Goal: Information Seeking & Learning: Learn about a topic

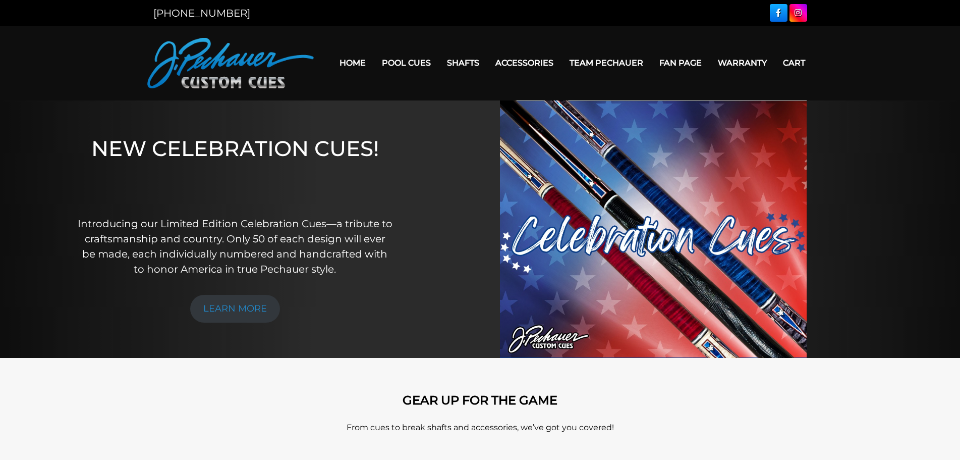
drag, startPoint x: 601, startPoint y: 64, endPoint x: 604, endPoint y: 84, distance: 20.0
click at [601, 65] on link "Team Pechauer" at bounding box center [607, 63] width 90 height 26
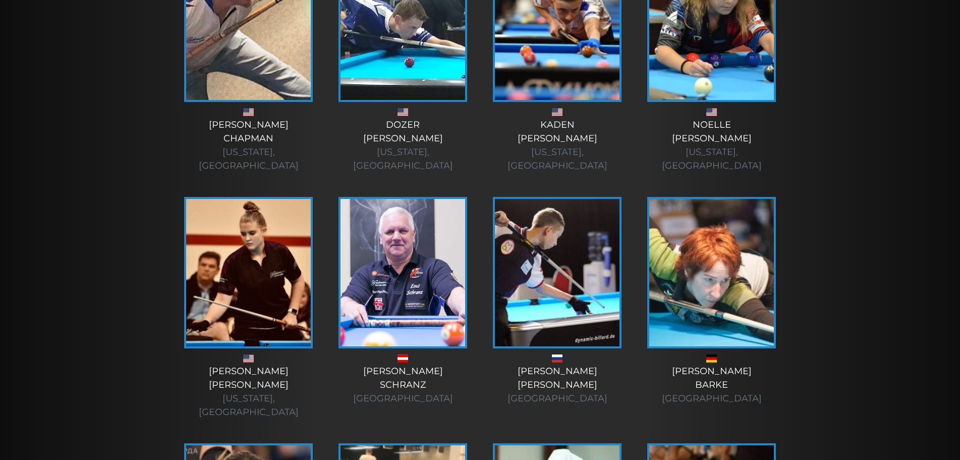
scroll to position [1846, 0]
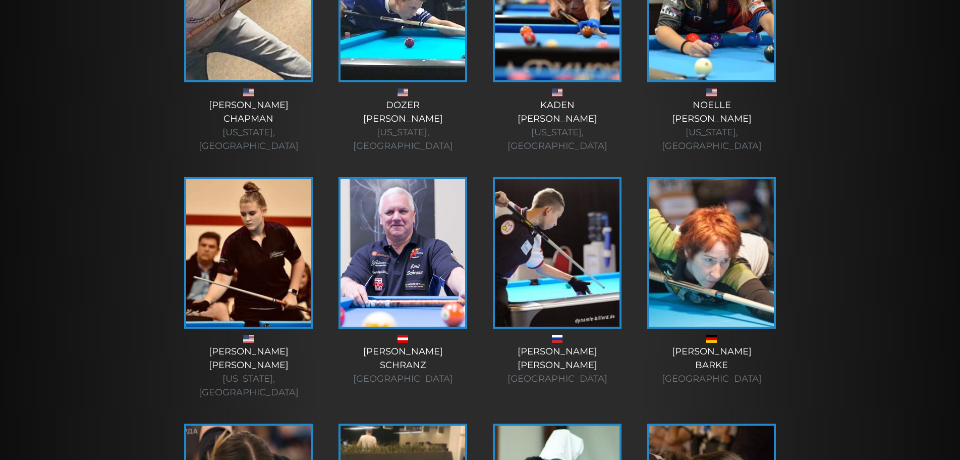
click at [414, 179] on img at bounding box center [403, 252] width 125 height 147
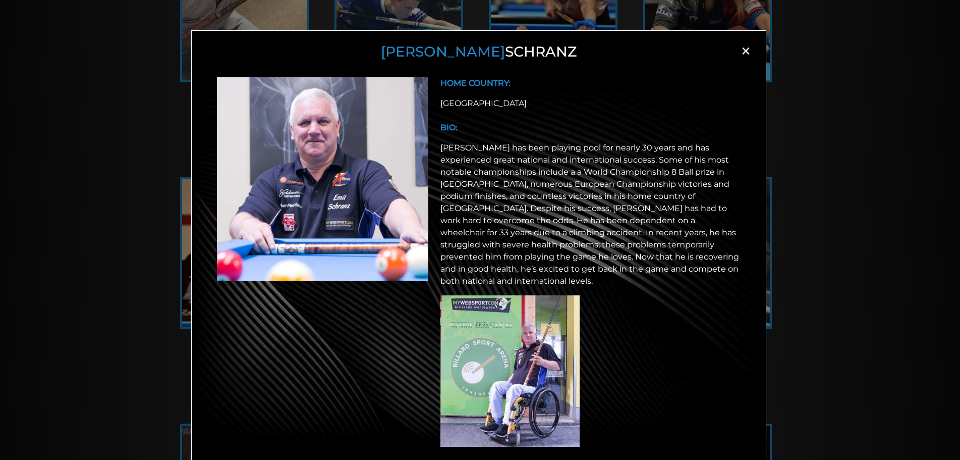
click at [745, 47] on span "×" at bounding box center [745, 50] width 15 height 15
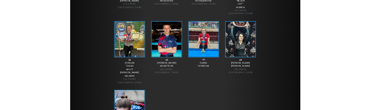
scroll to position [3467, 0]
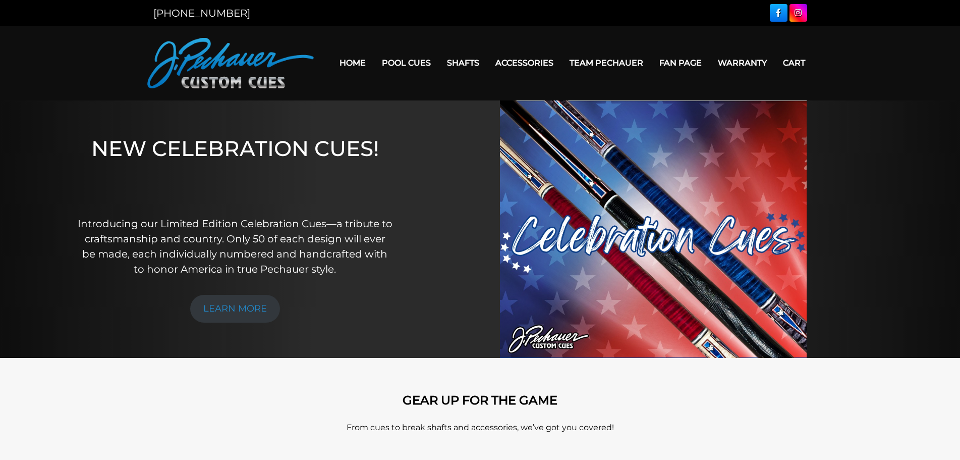
click at [601, 79] on nav "Home Pool Cues Celebration Cue JP Series (T) – NEW Pro Series (R) – NEW Champio…" at bounding box center [564, 63] width 500 height 50
click at [605, 64] on link "Team Pechauer" at bounding box center [607, 63] width 90 height 26
click at [606, 59] on link "Team Pechauer" at bounding box center [607, 63] width 90 height 26
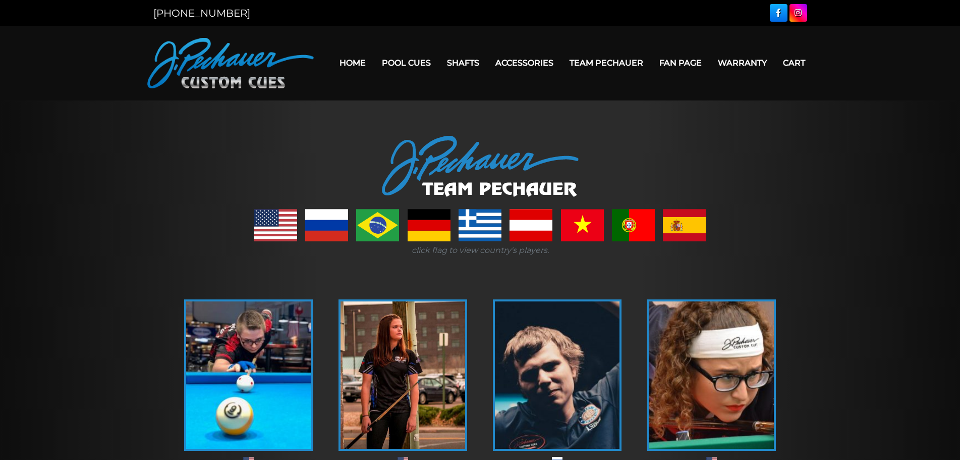
click at [277, 332] on img at bounding box center [248, 374] width 125 height 147
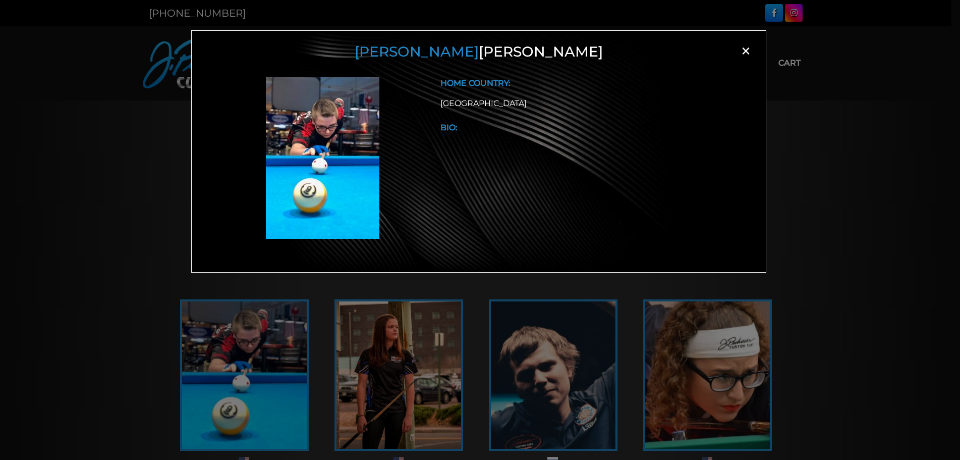
click at [458, 142] on div "BIO:" at bounding box center [591, 138] width 301 height 32
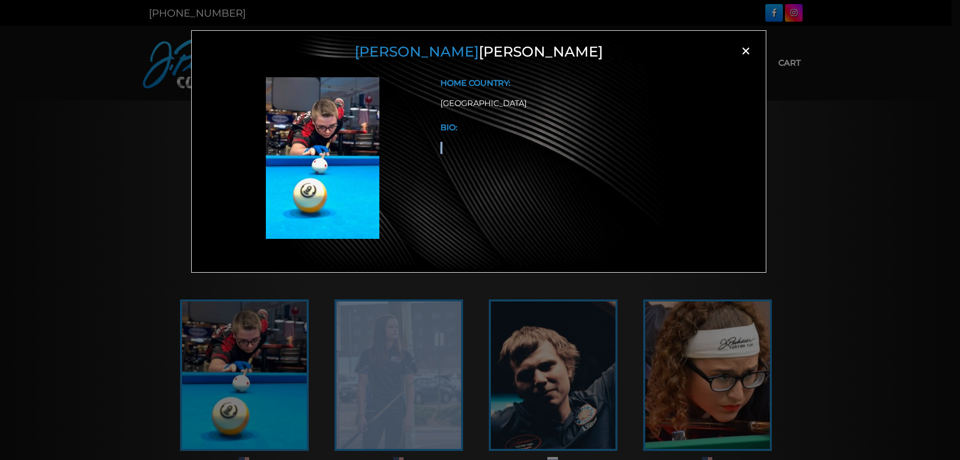
click at [458, 142] on div "BIO:" at bounding box center [591, 138] width 301 height 32
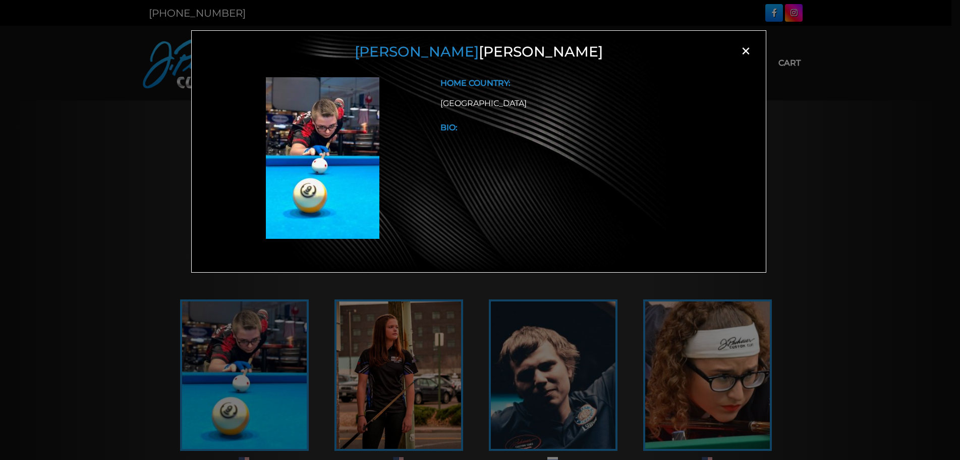
click at [510, 119] on div "HOME COUNTRY: USA BIO:" at bounding box center [591, 162] width 313 height 170
click at [741, 46] on span "×" at bounding box center [745, 50] width 15 height 15
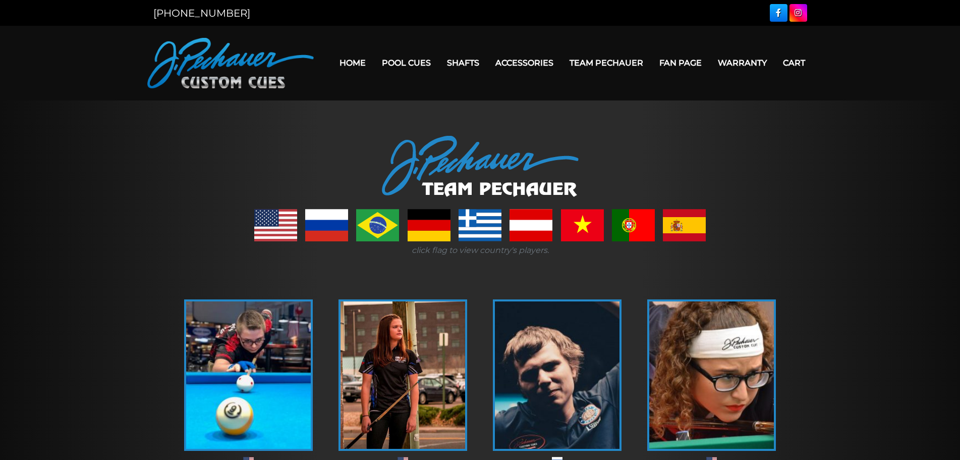
scroll to position [47, 0]
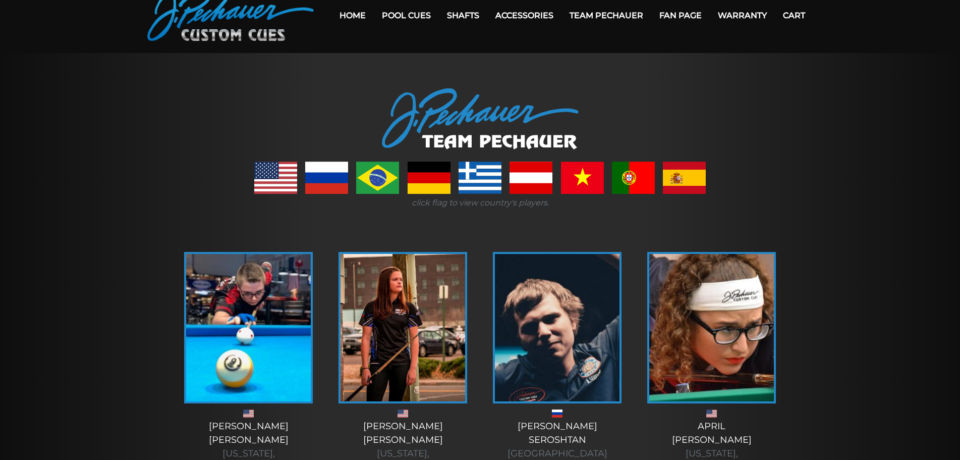
click at [409, 318] on img at bounding box center [403, 327] width 125 height 147
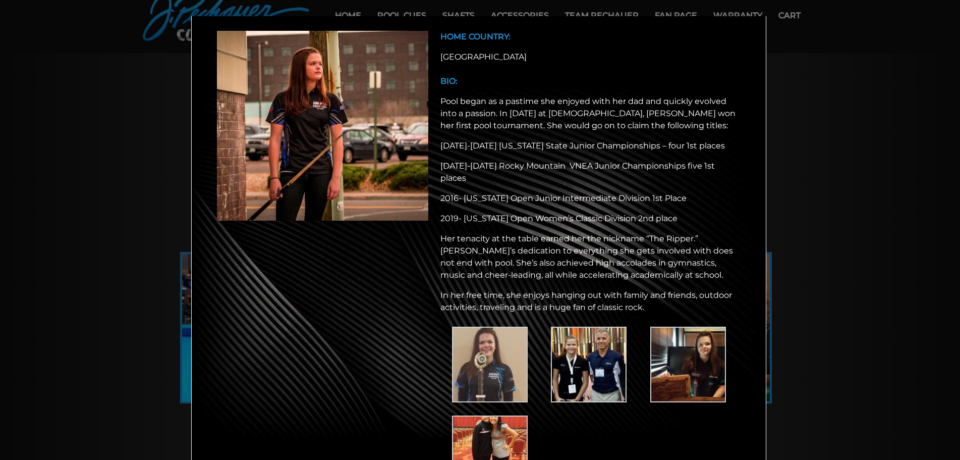
scroll to position [0, 0]
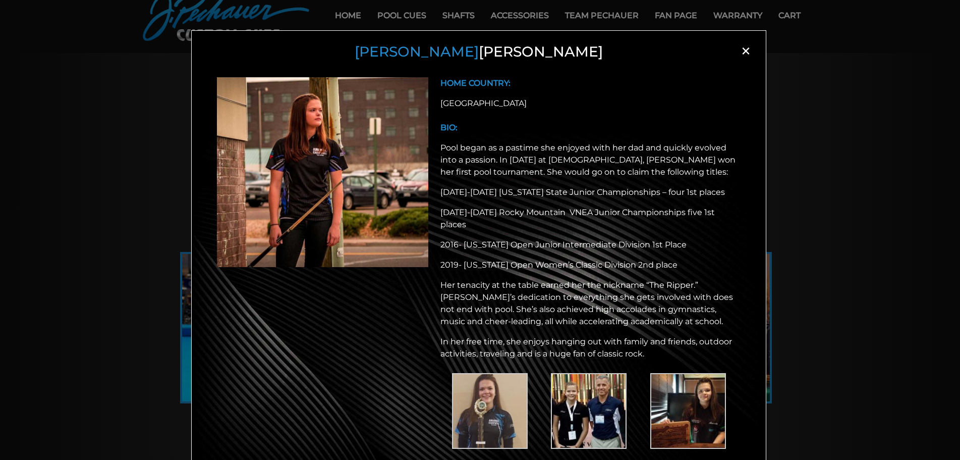
click at [744, 55] on span "×" at bounding box center [745, 50] width 15 height 15
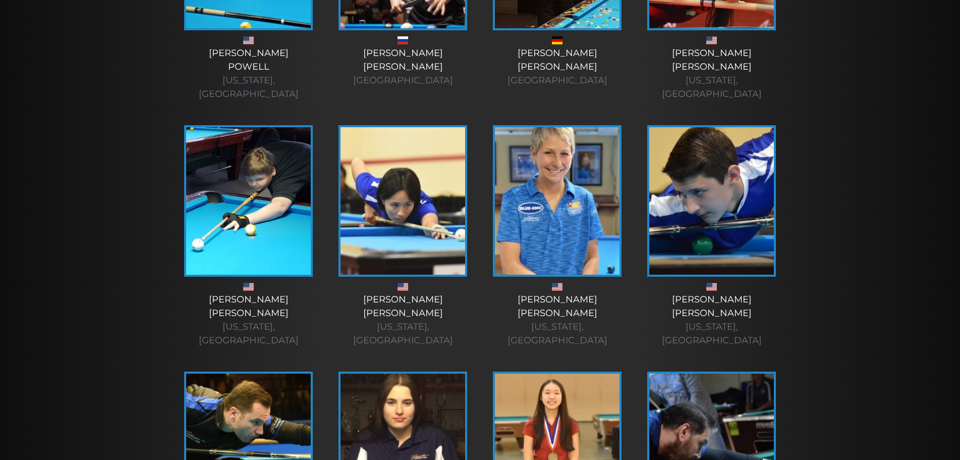
scroll to position [915, 0]
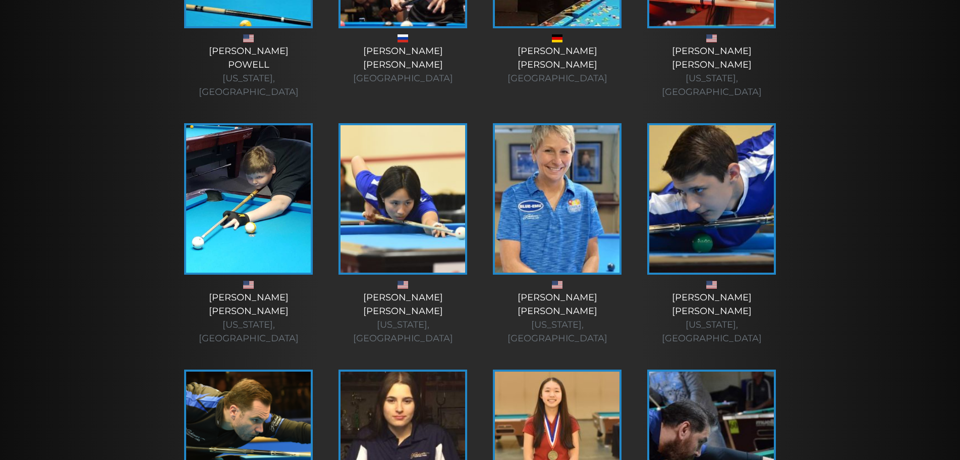
click at [727, 213] on img at bounding box center [711, 198] width 125 height 147
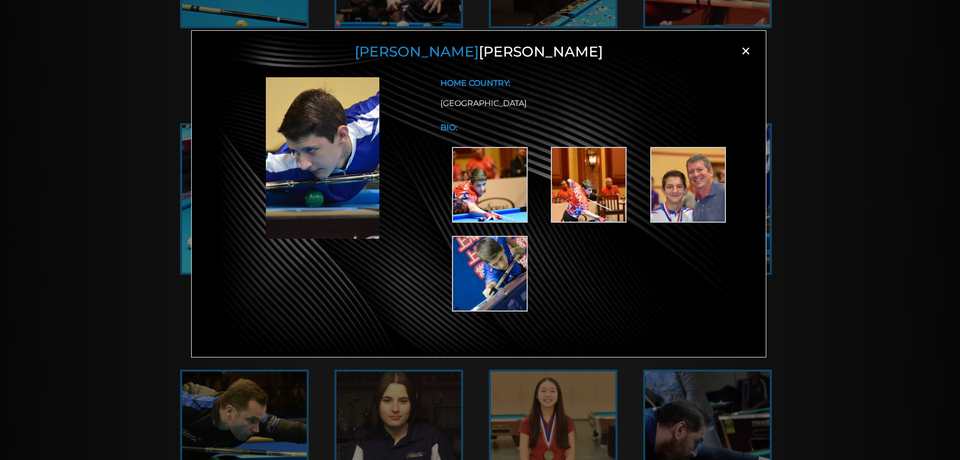
click at [733, 67] on div "HOME COUNTRY: USA BIO:" at bounding box center [478, 205] width 549 height 280
click at [744, 53] on span "×" at bounding box center [745, 50] width 15 height 15
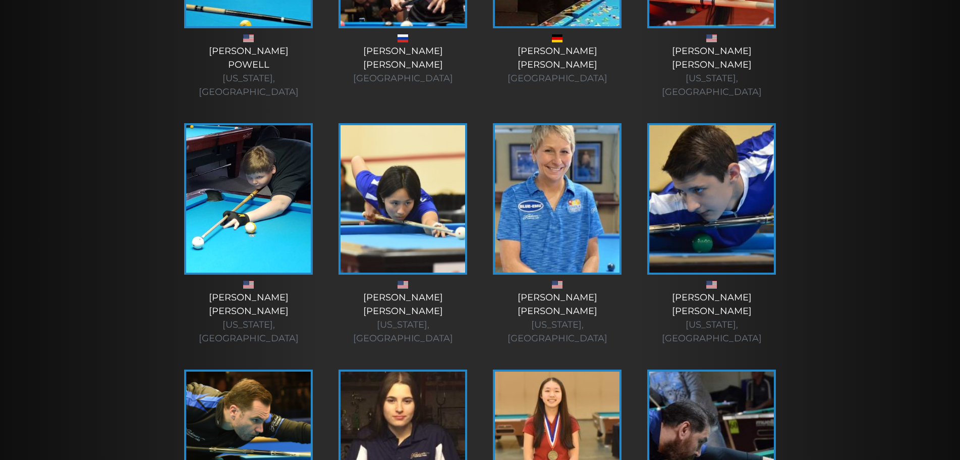
click at [444, 197] on img at bounding box center [403, 198] width 125 height 147
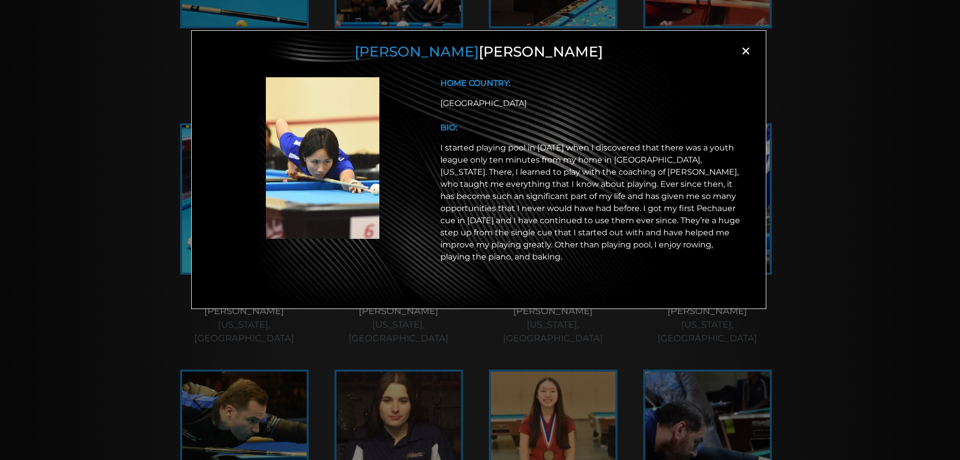
click at [744, 50] on span "×" at bounding box center [745, 50] width 15 height 15
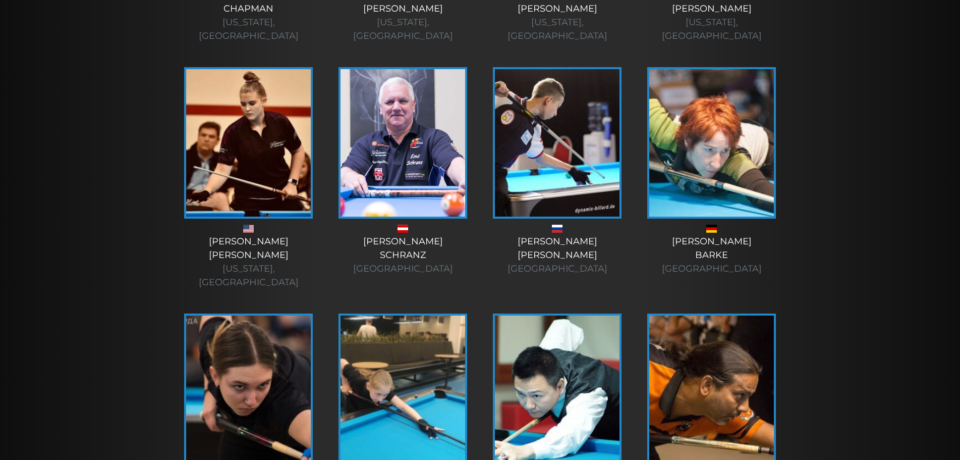
scroll to position [2005, 0]
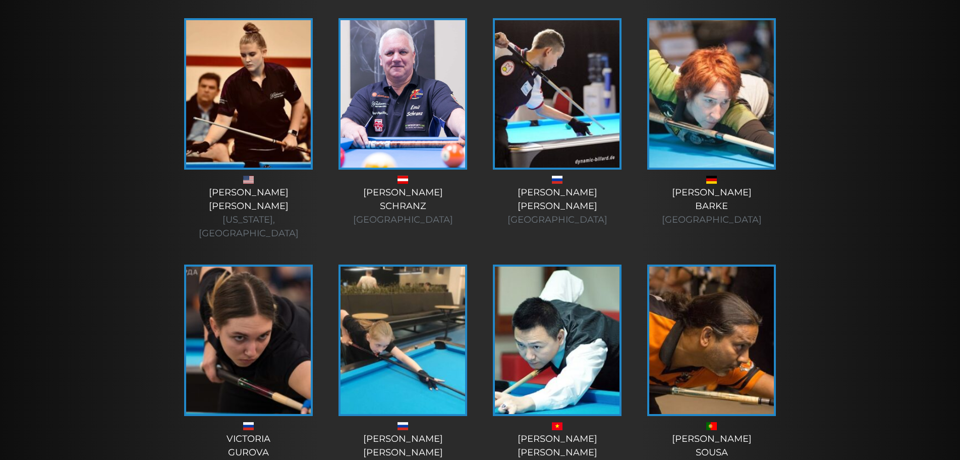
click at [589, 266] on img at bounding box center [557, 339] width 125 height 147
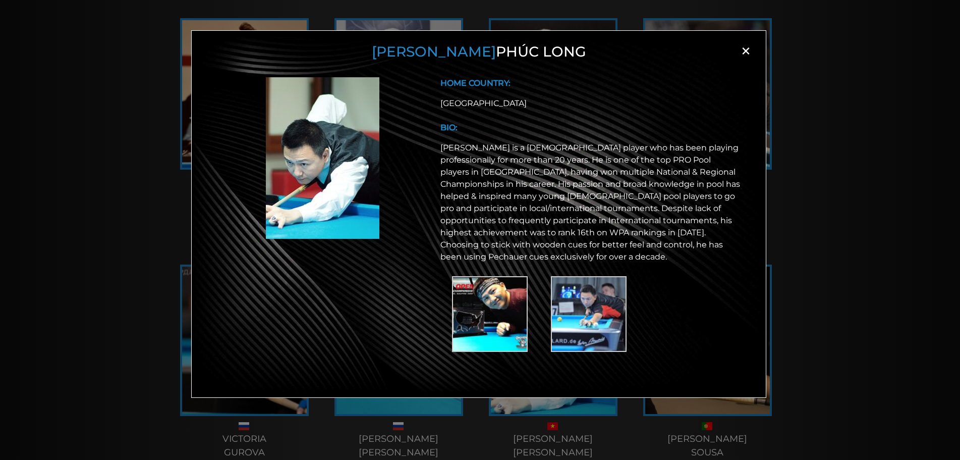
click at [749, 45] on span "×" at bounding box center [745, 50] width 15 height 15
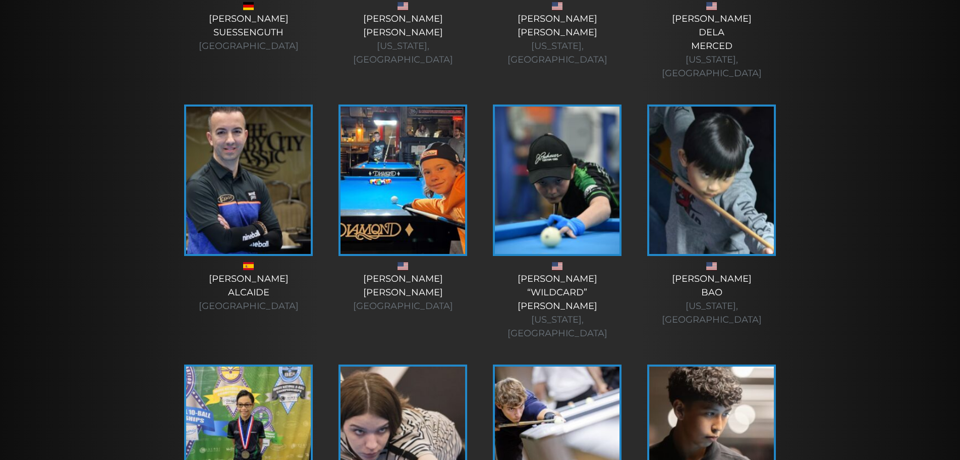
scroll to position [2962, 0]
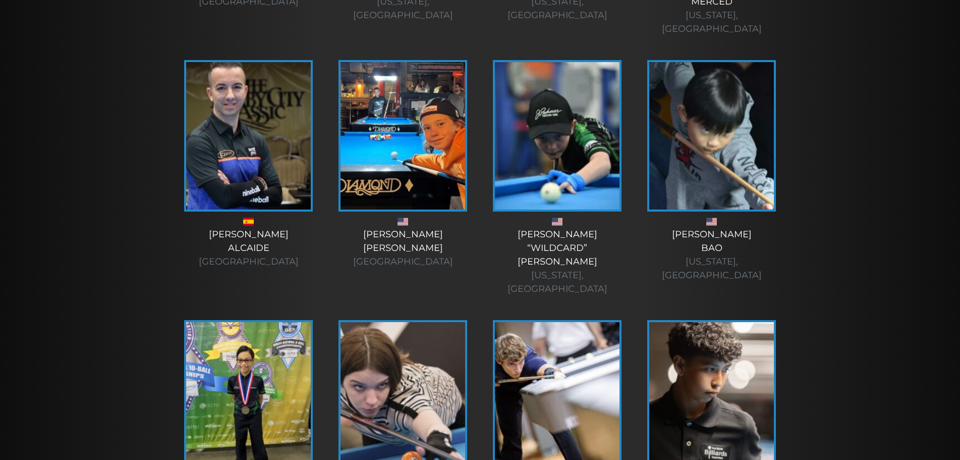
click at [450, 322] on img at bounding box center [403, 395] width 125 height 147
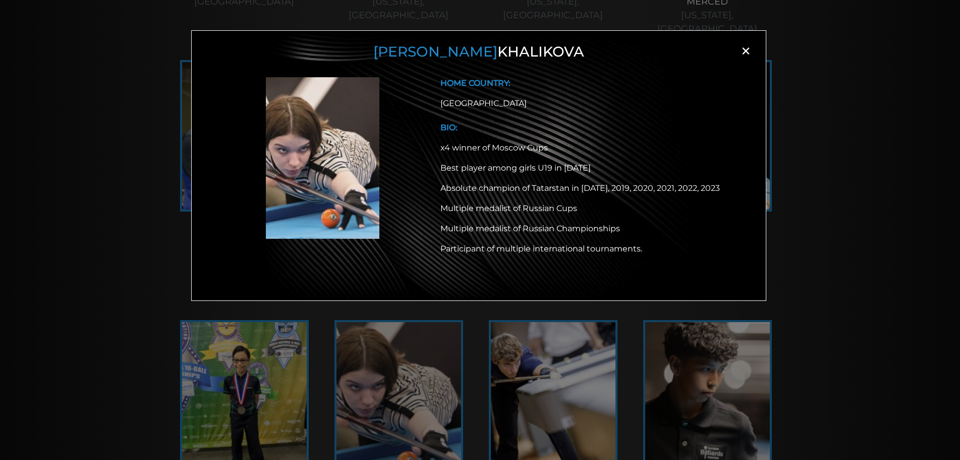
click at [747, 53] on span "×" at bounding box center [745, 50] width 15 height 15
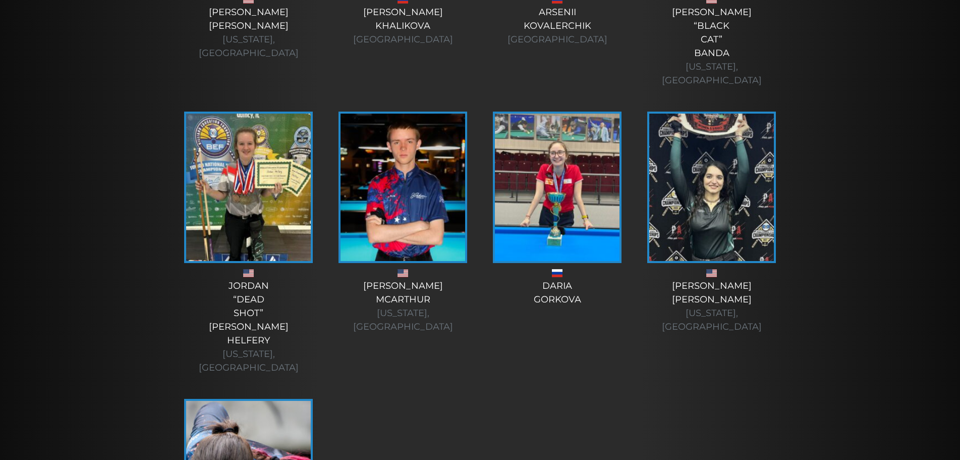
scroll to position [3442, 0]
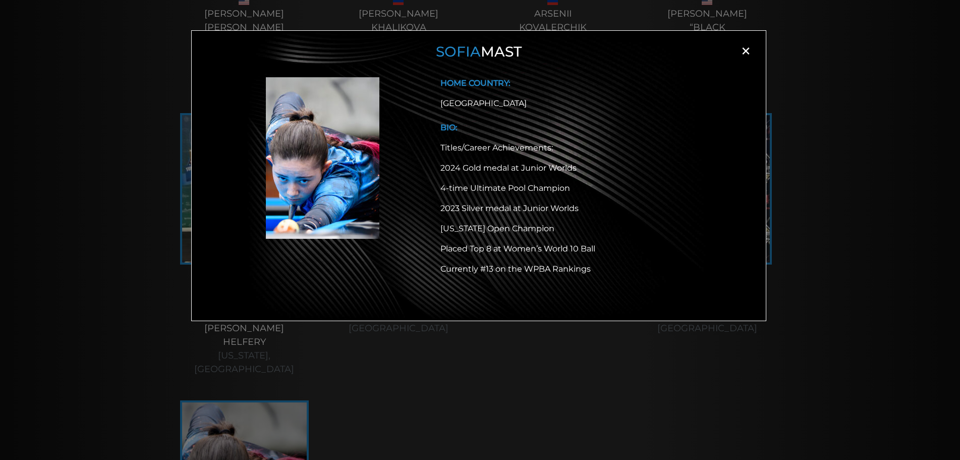
click at [741, 52] on span "×" at bounding box center [745, 50] width 15 height 15
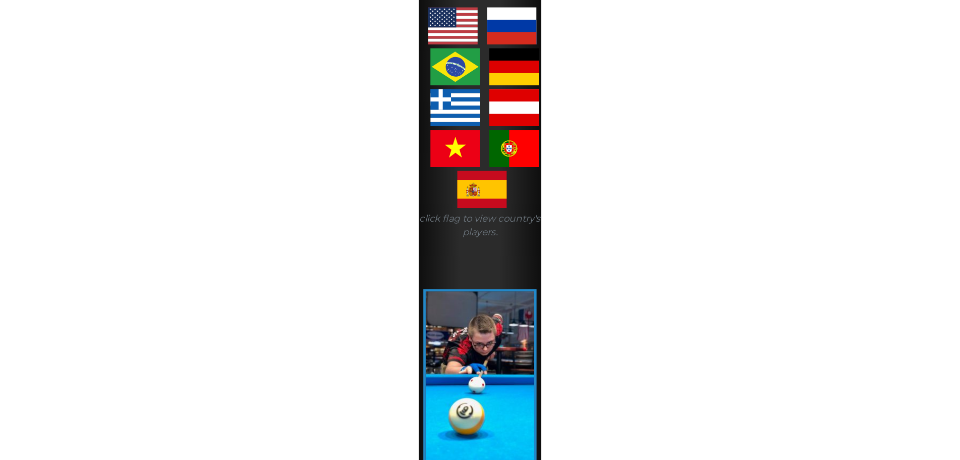
scroll to position [256, 0]
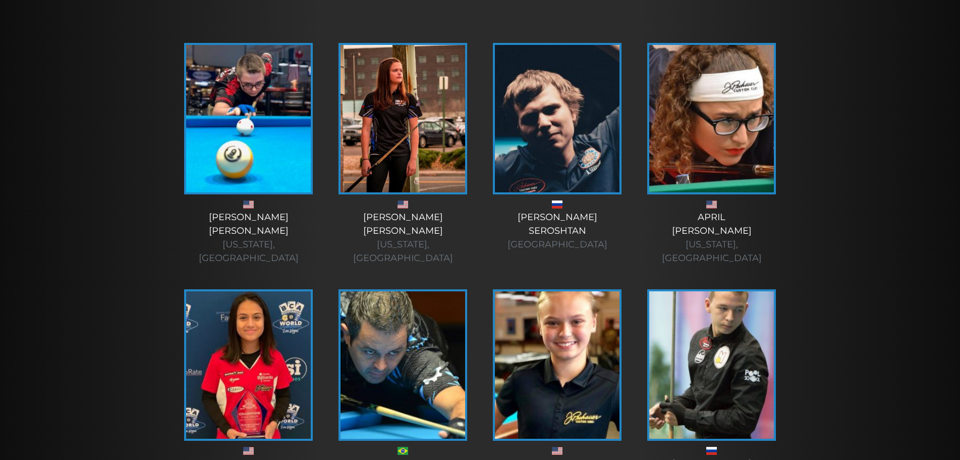
click at [387, 203] on div at bounding box center [403, 204] width 134 height 12
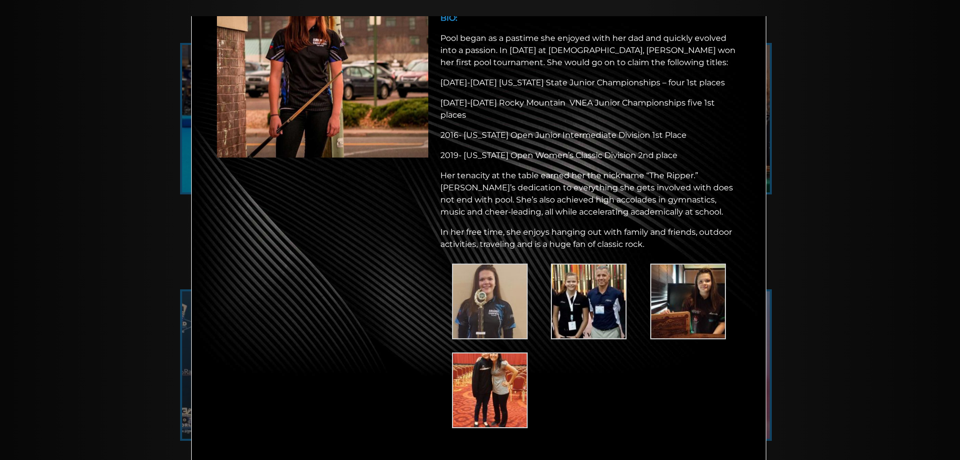
scroll to position [110, 0]
click at [485, 299] on img at bounding box center [490, 301] width 76 height 76
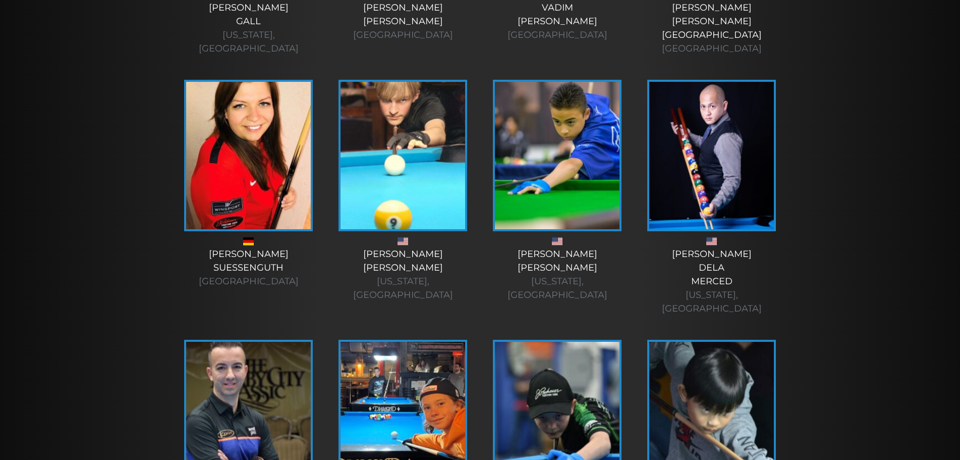
scroll to position [2705, 0]
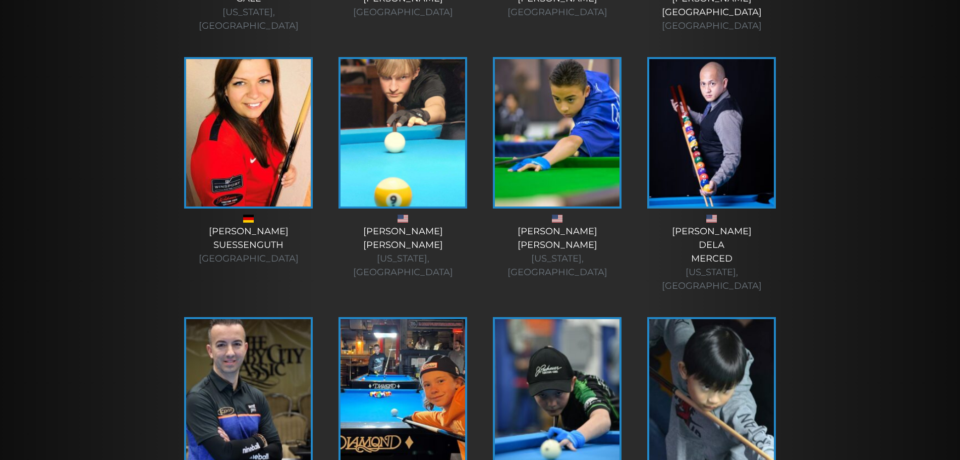
click at [300, 319] on img at bounding box center [248, 392] width 125 height 147
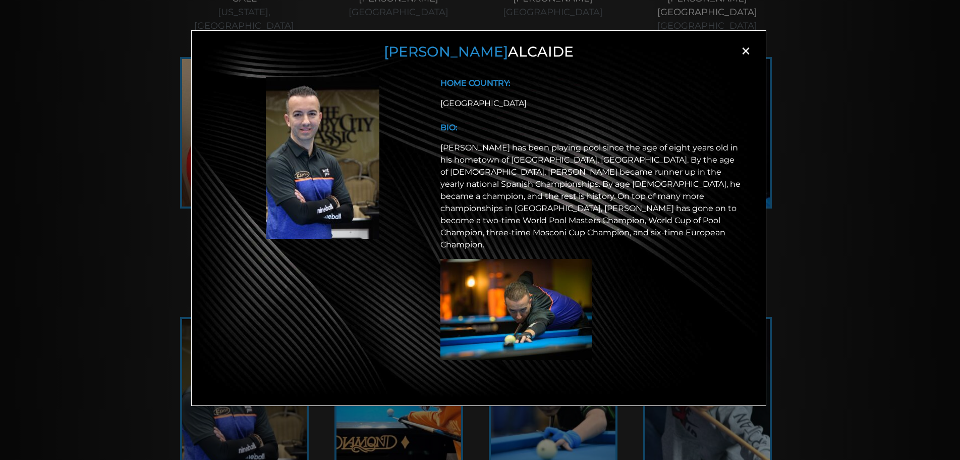
click at [751, 53] on span "×" at bounding box center [745, 50] width 15 height 15
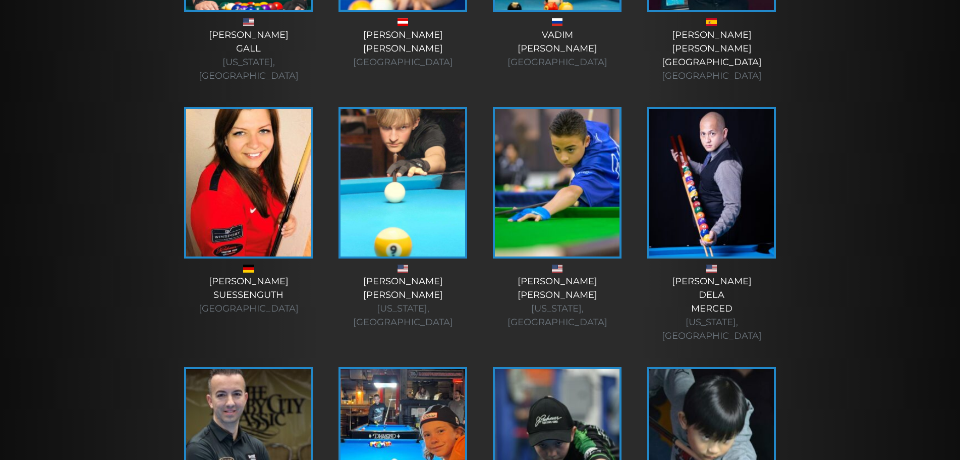
scroll to position [2654, 0]
click at [720, 369] on img at bounding box center [711, 442] width 125 height 147
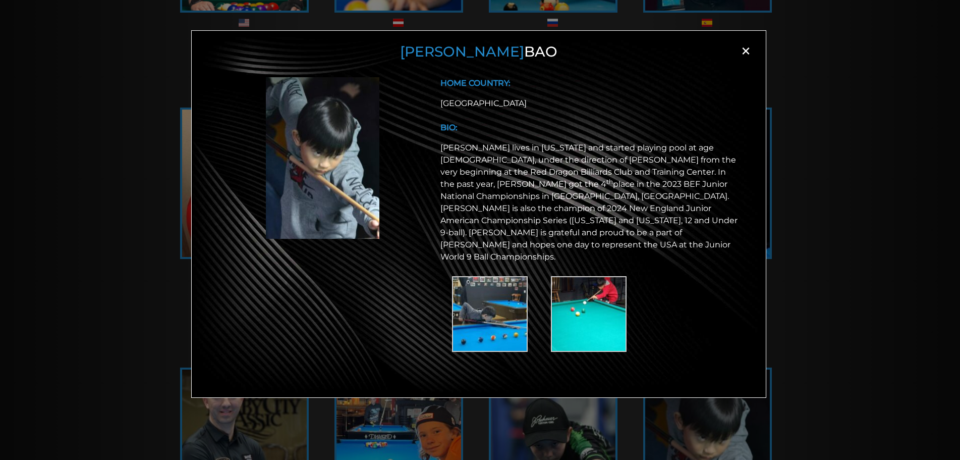
click at [568, 155] on p "Stephen Bao lives in Massachusetts and started playing pool at age 8, under the…" at bounding box center [591, 202] width 301 height 121
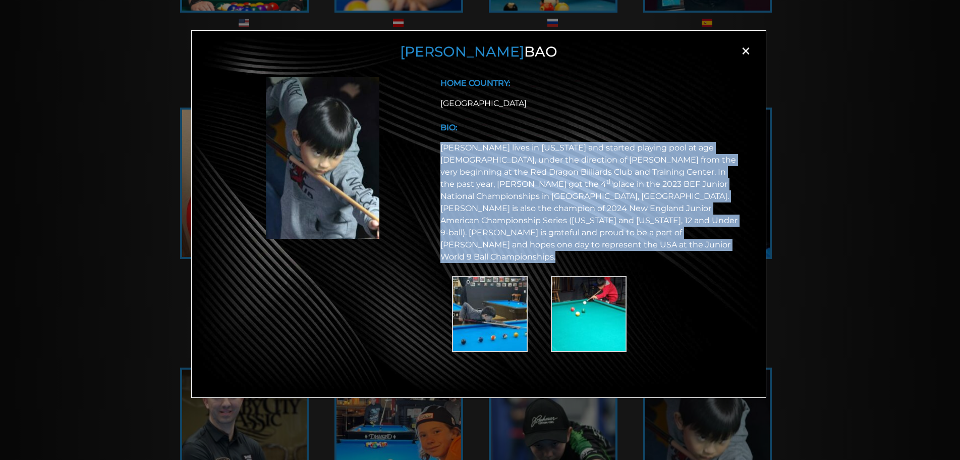
click at [568, 155] on p "Stephen Bao lives in Massachusetts and started playing pool at age 8, under the…" at bounding box center [591, 202] width 301 height 121
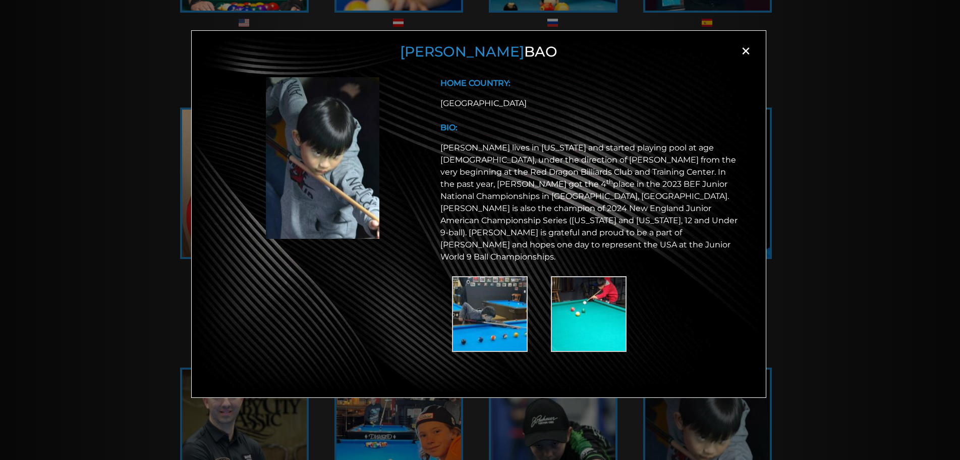
click at [748, 48] on span "×" at bounding box center [745, 50] width 15 height 15
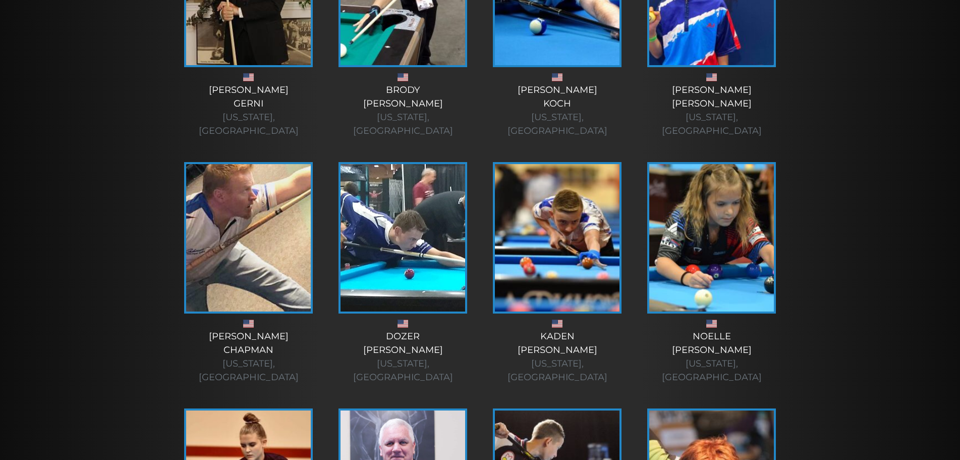
scroll to position [0, 0]
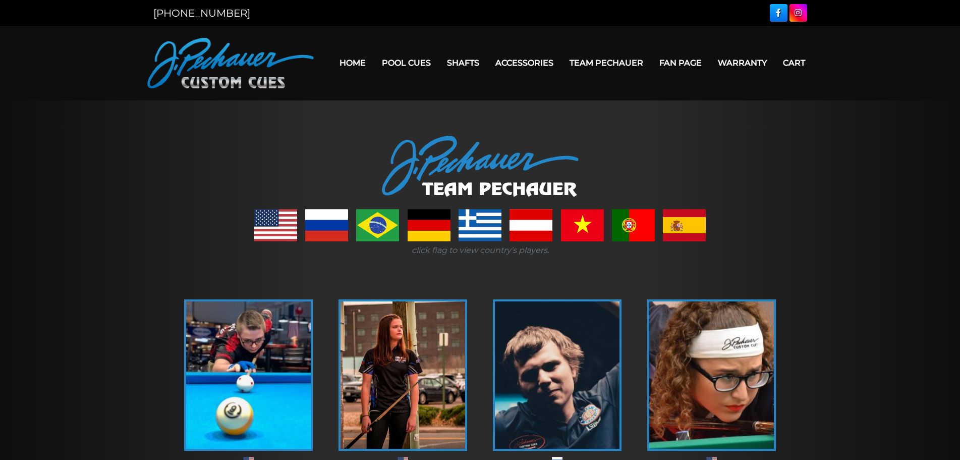
click at [247, 67] on img at bounding box center [230, 63] width 167 height 50
